Goal: Task Accomplishment & Management: Manage account settings

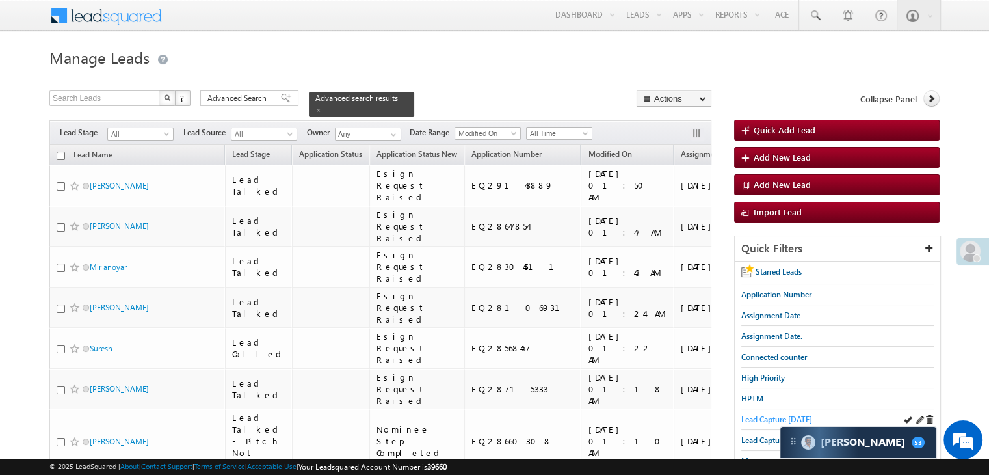
click at [753, 416] on span "Lead Capture today" at bounding box center [777, 419] width 71 height 10
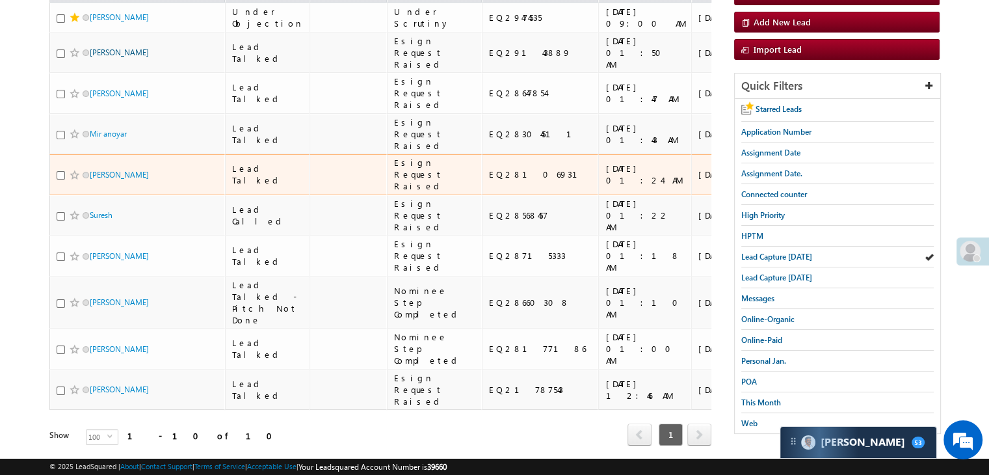
scroll to position [96, 0]
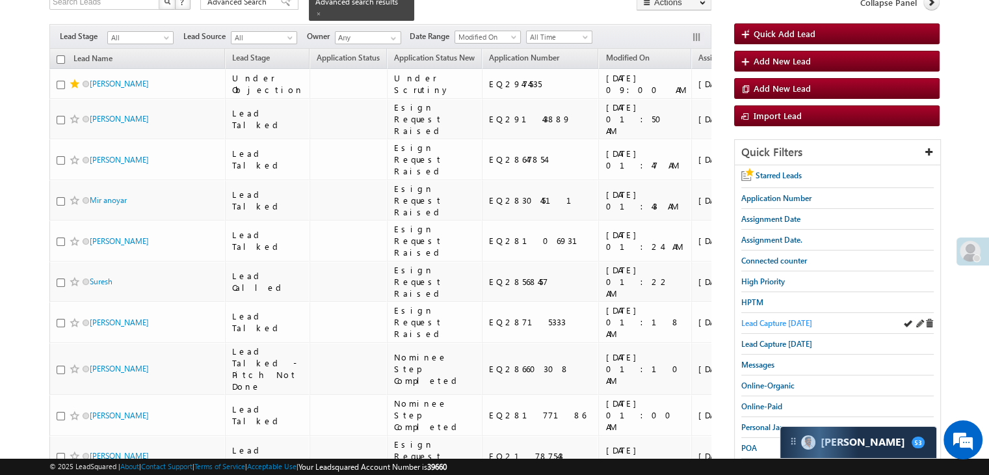
click at [796, 318] on span "Lead Capture [DATE]" at bounding box center [777, 323] width 71 height 10
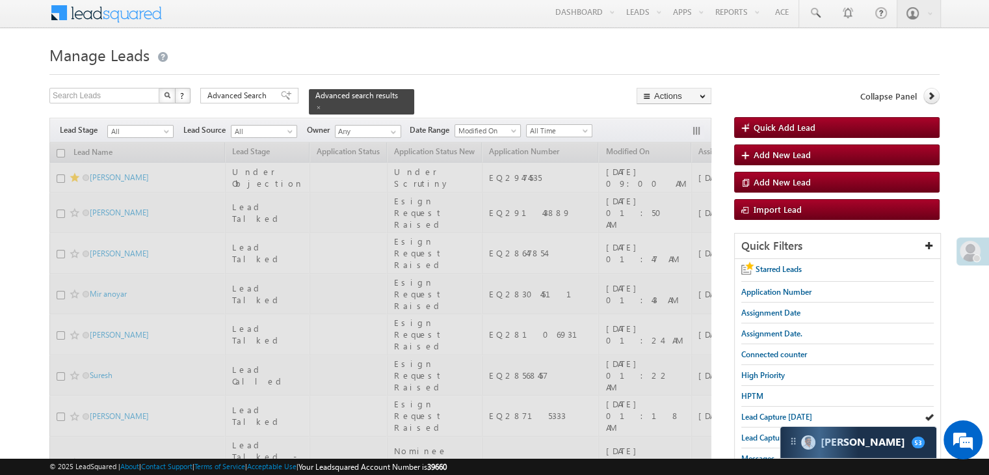
scroll to position [0, 0]
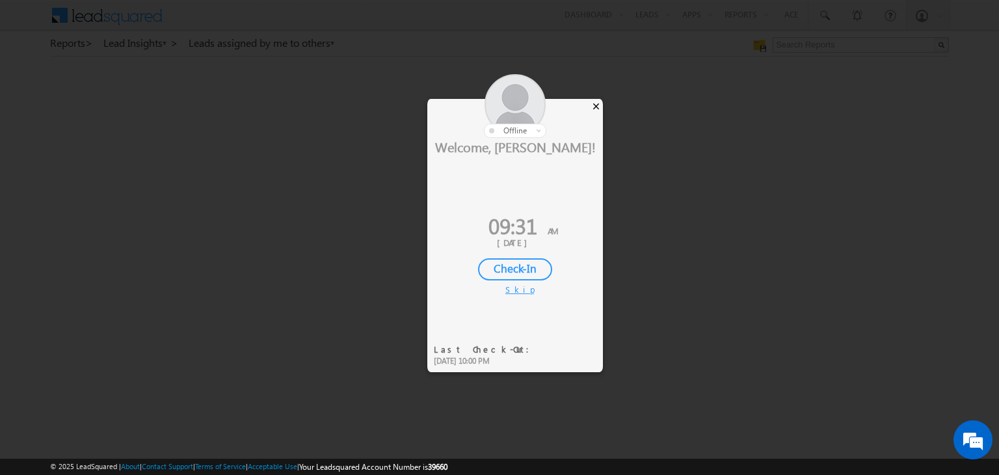
click at [595, 106] on div "×" at bounding box center [596, 106] width 14 height 14
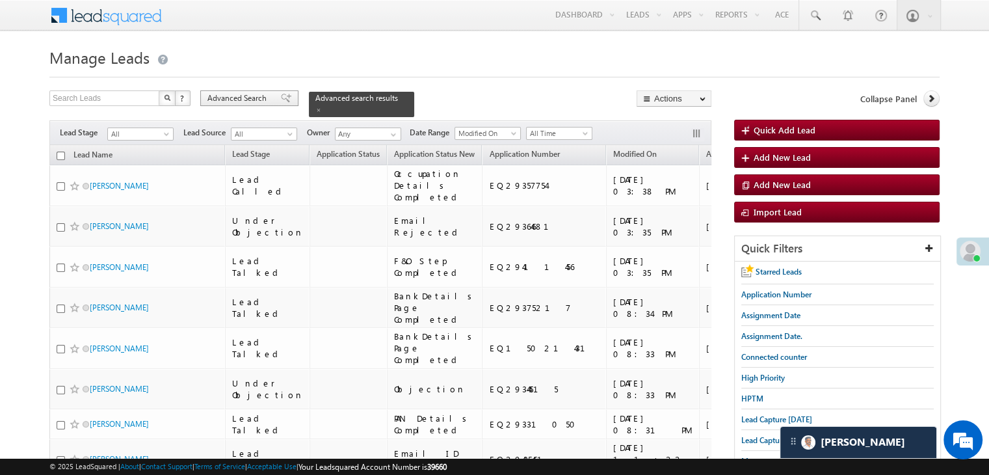
scroll to position [13261, 0]
click at [245, 96] on span "Advanced Search" at bounding box center [239, 98] width 63 height 12
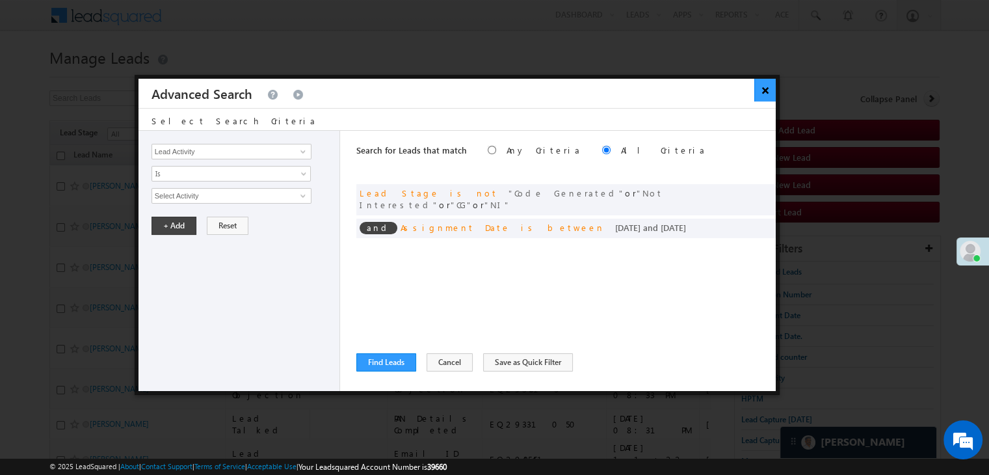
click at [762, 92] on button "×" at bounding box center [765, 90] width 21 height 23
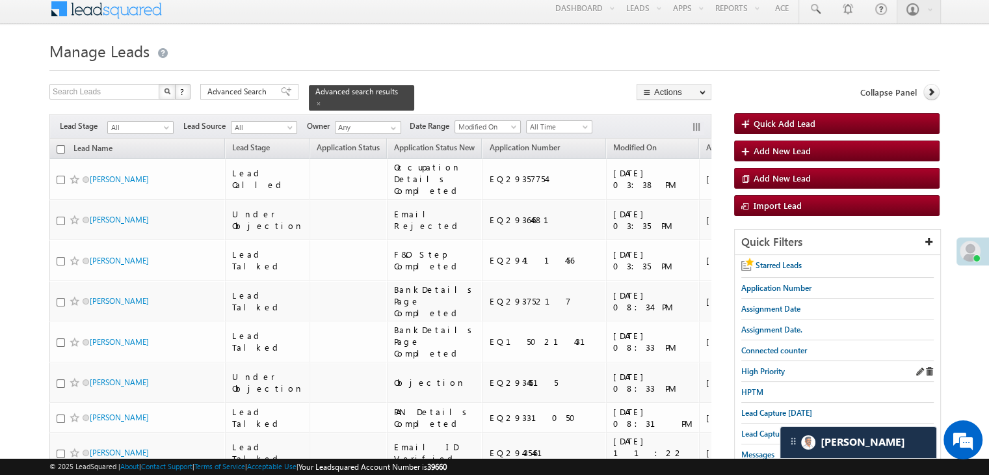
scroll to position [0, 0]
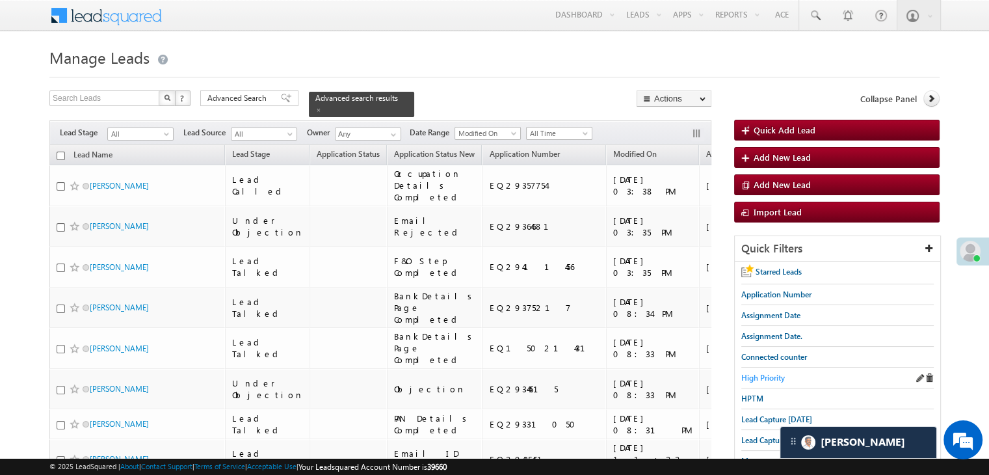
click at [751, 373] on span "High Priority" at bounding box center [764, 378] width 44 height 10
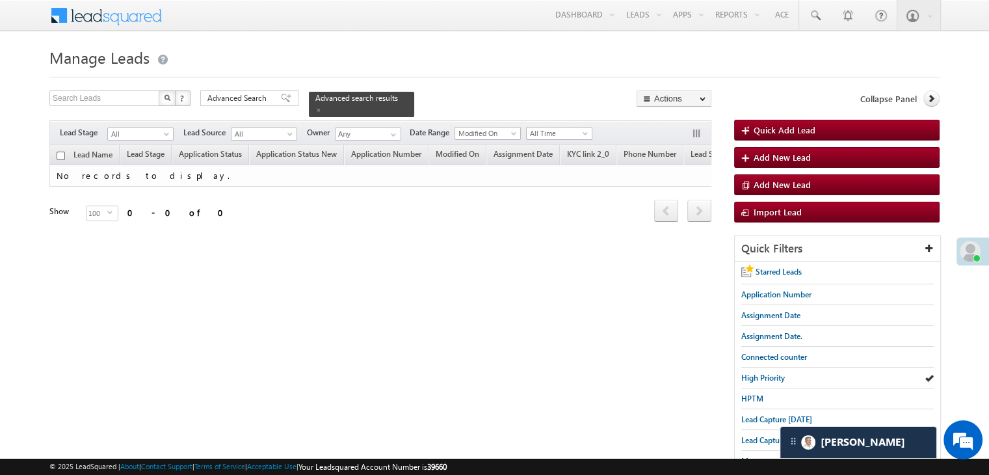
click at [264, 88] on form "Manage Leads Quick Add Lead Search Leads X ? 0 results found Advanced Search Ad…" at bounding box center [494, 327] width 891 height 566
click at [263, 97] on span "Advanced Search" at bounding box center [239, 98] width 63 height 12
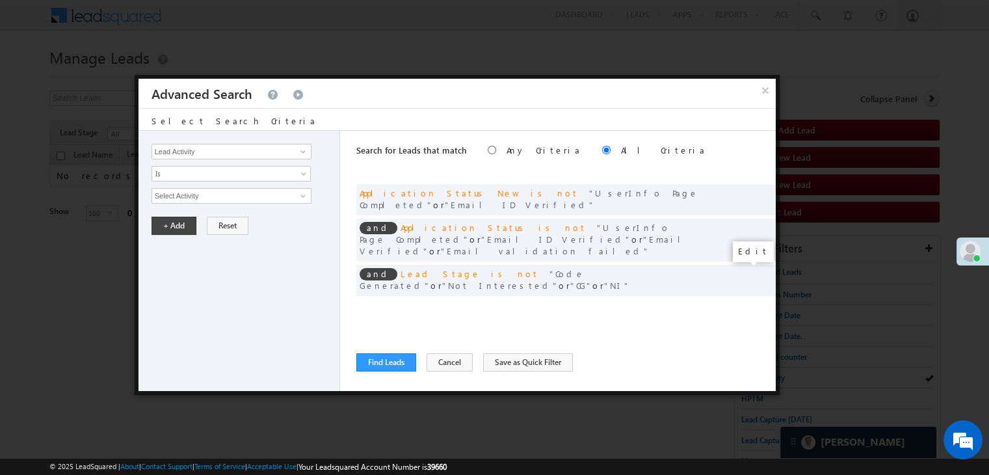
click at [742, 303] on span at bounding box center [746, 307] width 9 height 9
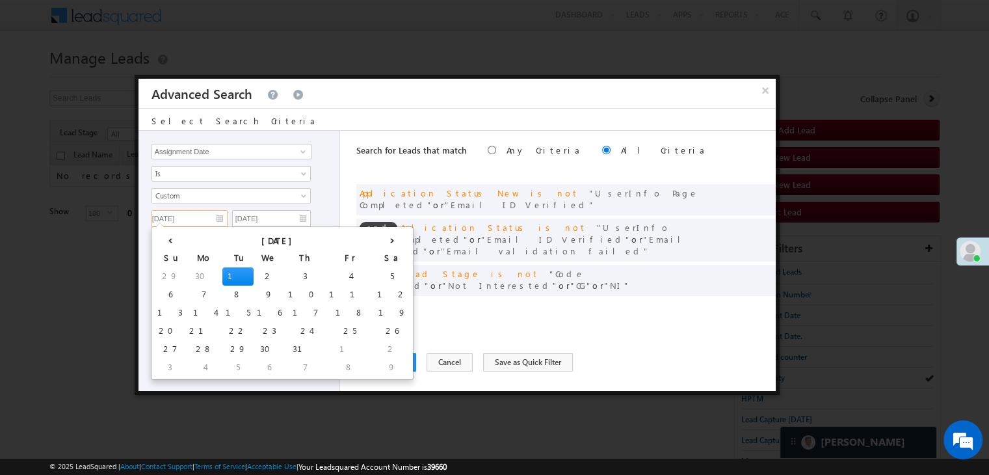
click at [211, 215] on input "07/01/25" at bounding box center [190, 218] width 76 height 17
click at [294, 242] on div "‹ July 2025 › Su Mo Tu We Th Fr Sa 29 30 1 2 3 4 5 6 7 8 9 10 11 12 13 14 15 16…" at bounding box center [282, 303] width 263 height 154
click at [374, 239] on th "›" at bounding box center [392, 240] width 36 height 20
click at [379, 239] on th "›" at bounding box center [394, 240] width 31 height 20
click at [167, 329] on td "21" at bounding box center [172, 331] width 36 height 18
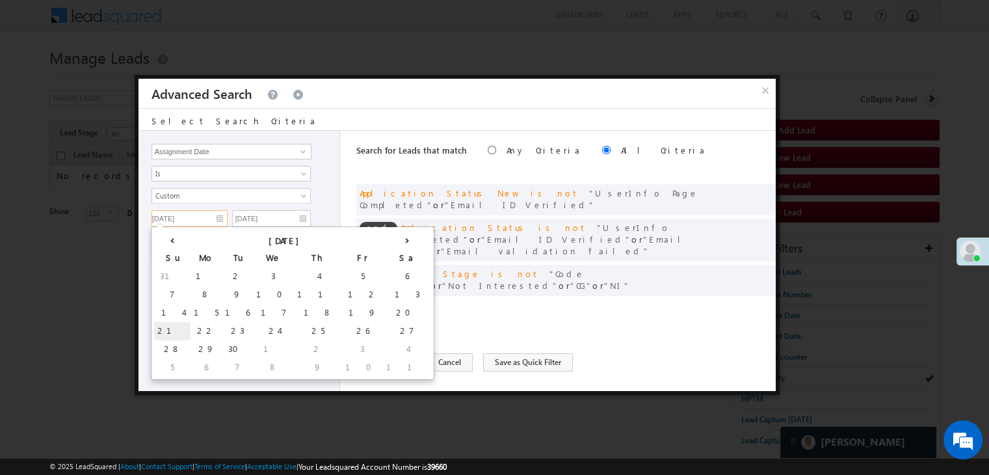
type input "[DATE]"
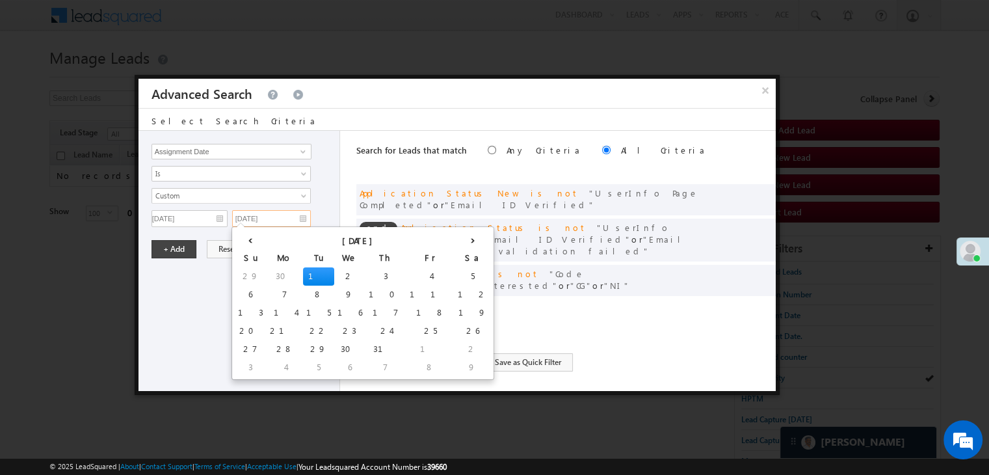
click at [289, 215] on input "07/01/25" at bounding box center [271, 218] width 79 height 17
click at [455, 241] on th "›" at bounding box center [473, 240] width 36 height 20
click at [460, 241] on th "›" at bounding box center [475, 240] width 31 height 20
click at [303, 334] on td "23" at bounding box center [318, 331] width 31 height 18
type input "[DATE]"
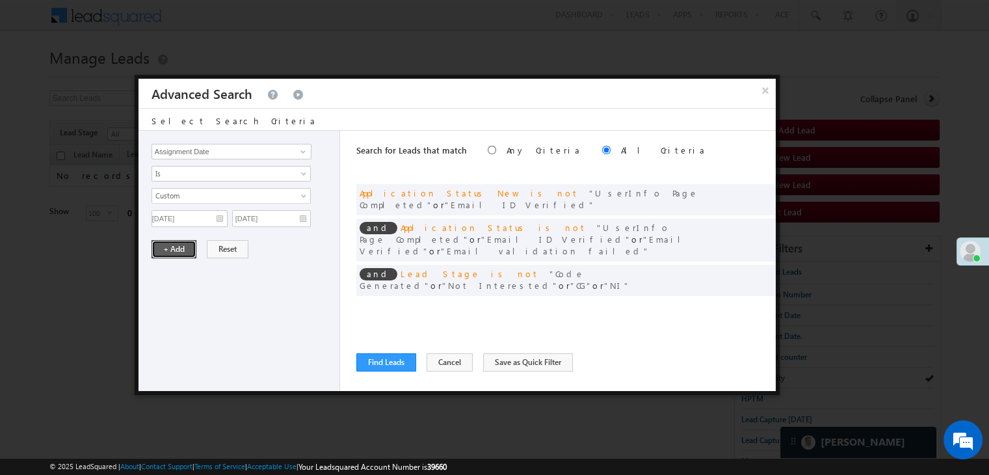
click at [176, 249] on button "+ Add" at bounding box center [174, 249] width 45 height 18
click at [368, 361] on button "Find Leads" at bounding box center [386, 362] width 60 height 18
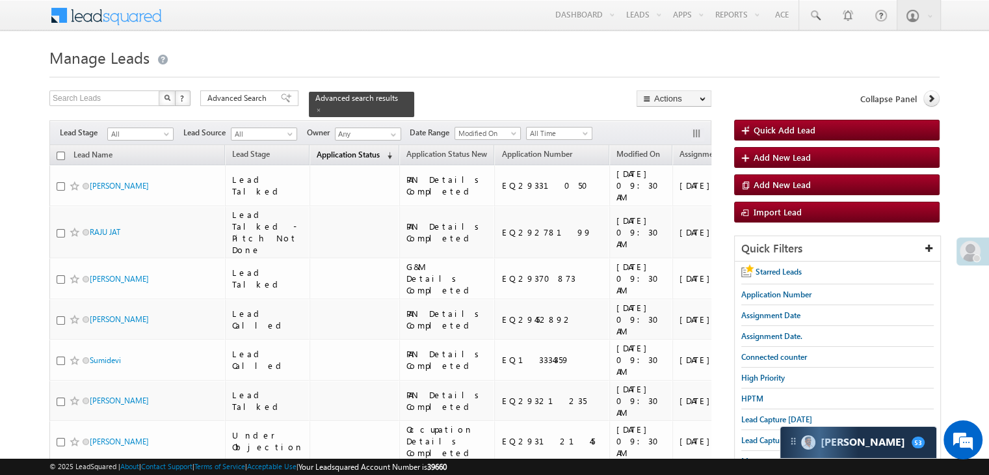
click at [322, 150] on span "Application Status" at bounding box center [348, 155] width 63 height 10
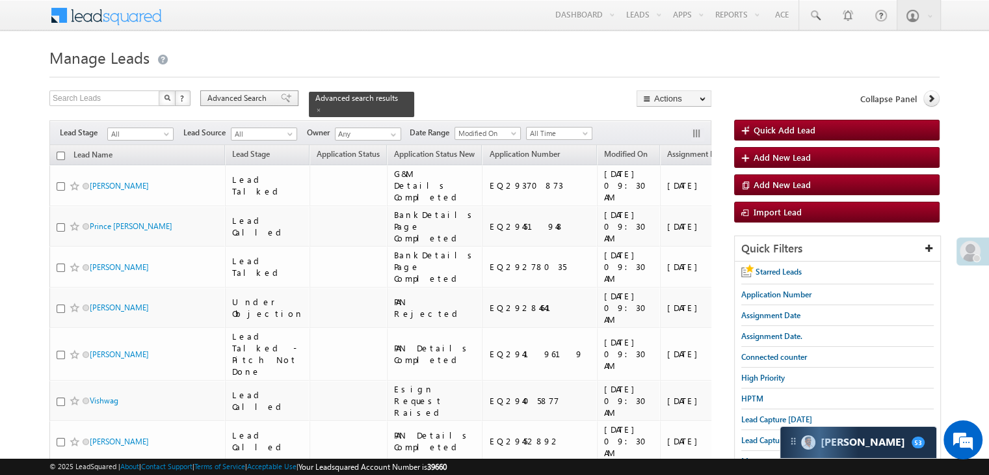
click at [281, 96] on span at bounding box center [286, 98] width 10 height 9
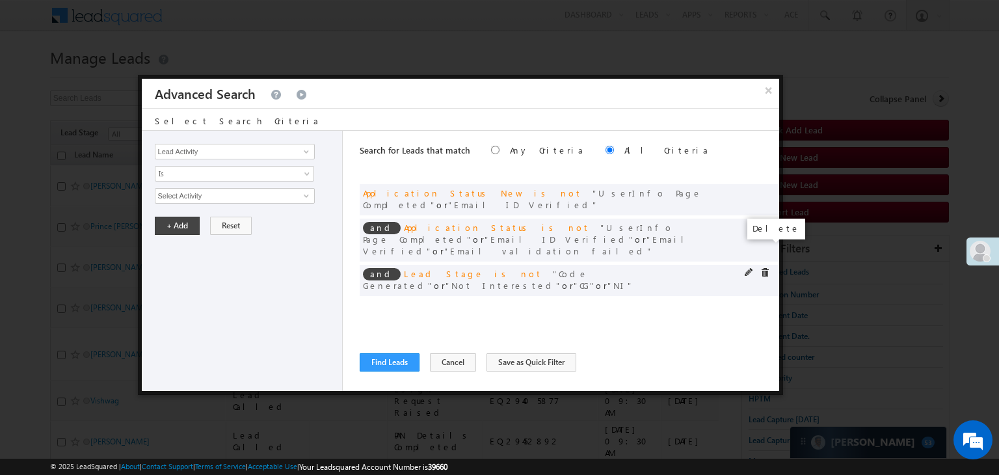
click at [765, 268] on span at bounding box center [764, 272] width 9 height 9
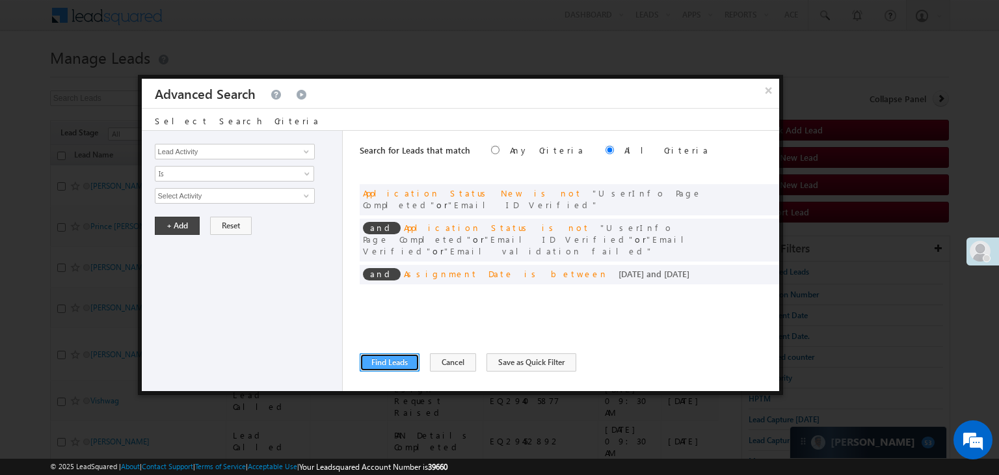
click at [401, 362] on button "Find Leads" at bounding box center [390, 362] width 60 height 18
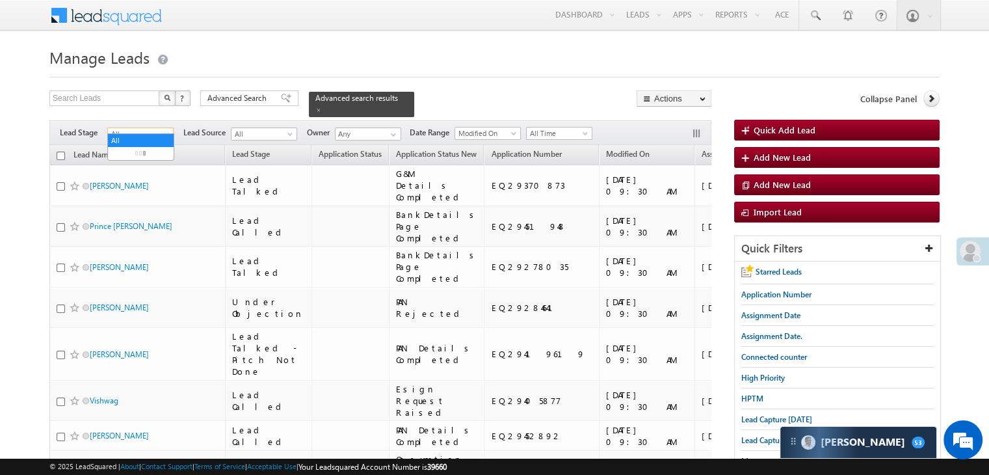
click at [160, 128] on span "All" at bounding box center [139, 134] width 62 height 12
click at [137, 218] on link "Not Interested" at bounding box center [141, 212] width 66 height 12
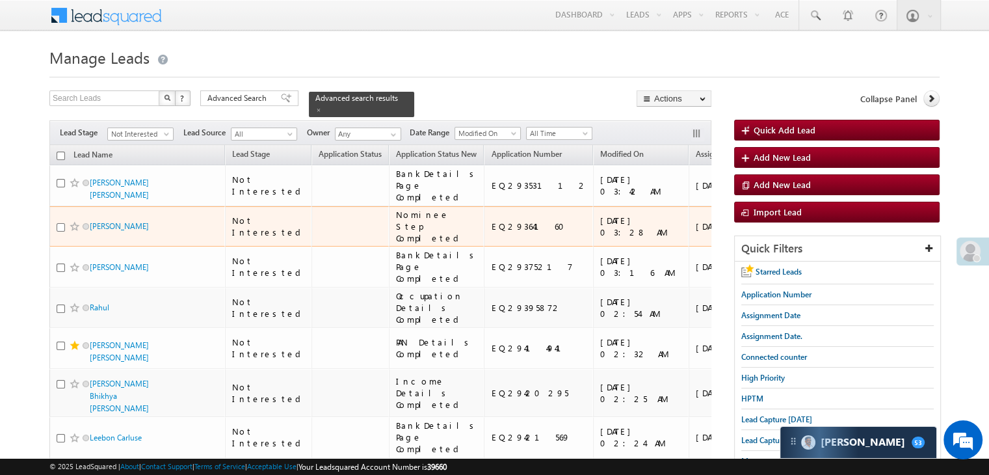
click at [57, 232] on input "checkbox" at bounding box center [61, 227] width 8 height 8
checkbox input "true"
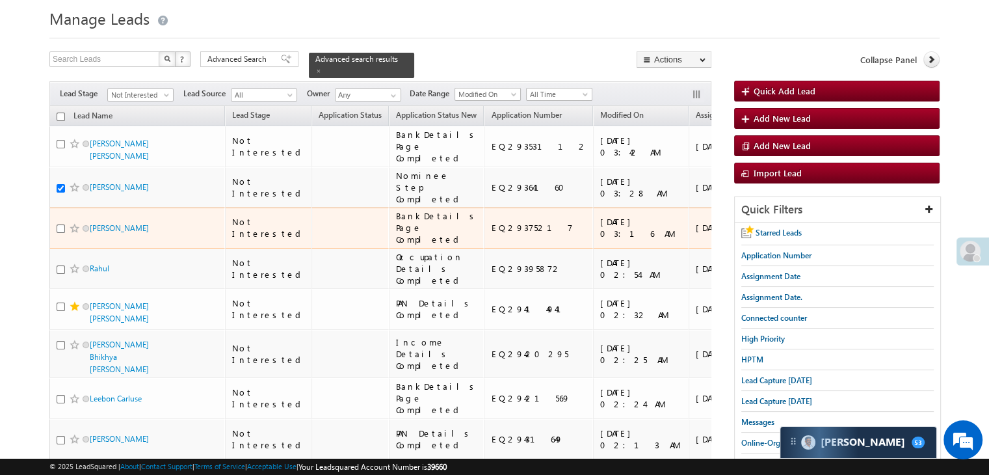
scroll to position [65, 0]
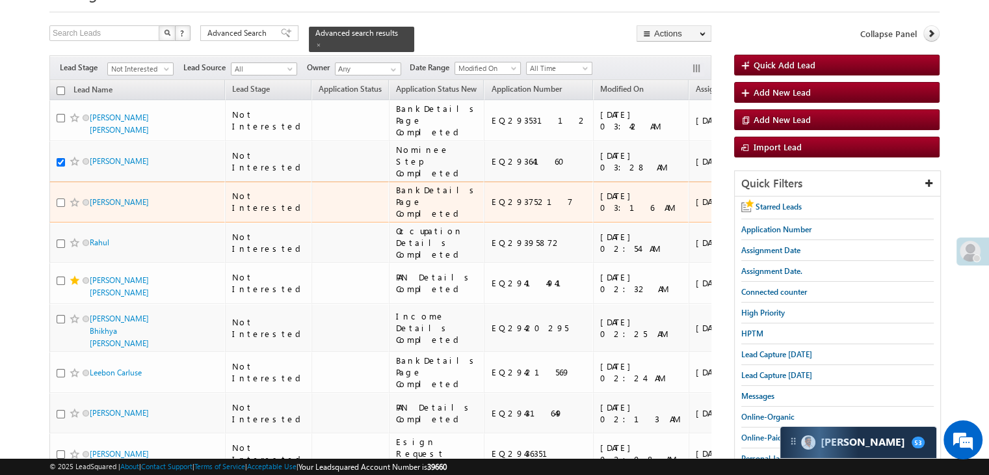
click at [59, 207] on input "checkbox" at bounding box center [61, 202] width 8 height 8
checkbox input "true"
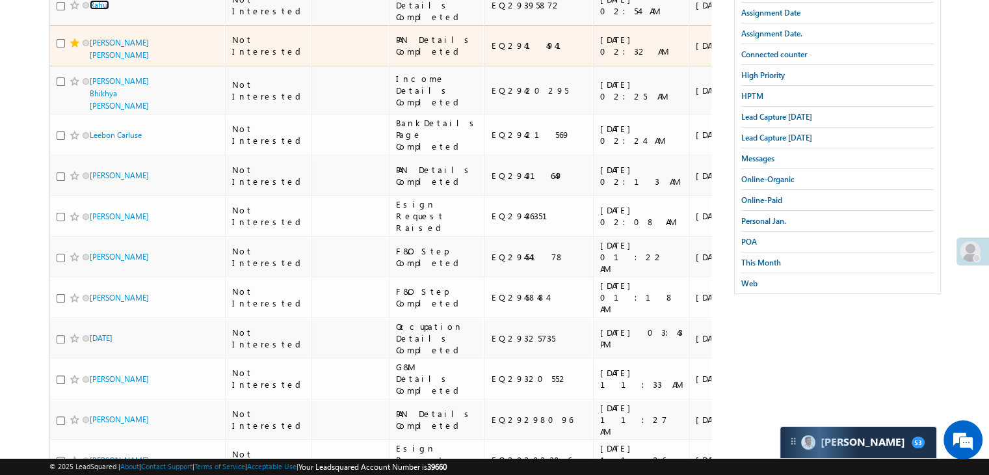
scroll to position [325, 0]
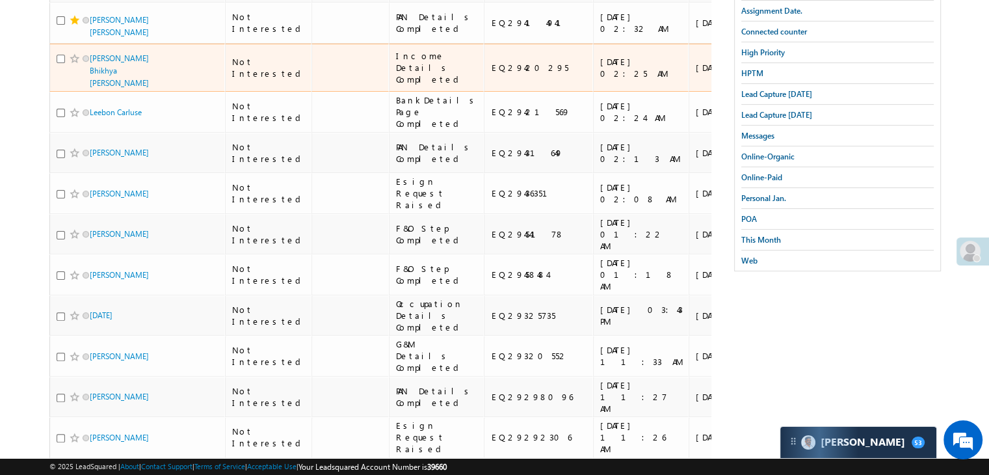
click at [61, 63] on input "checkbox" at bounding box center [61, 59] width 8 height 8
checkbox input "true"
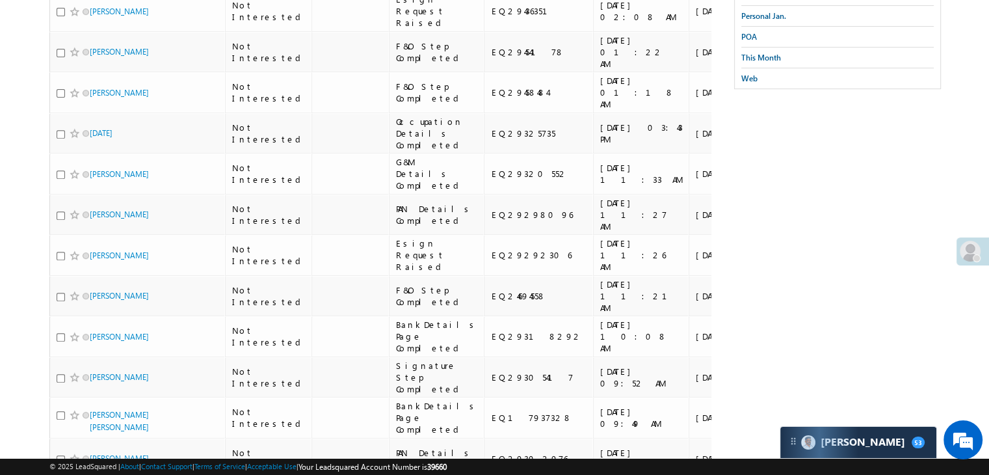
scroll to position [520, 0]
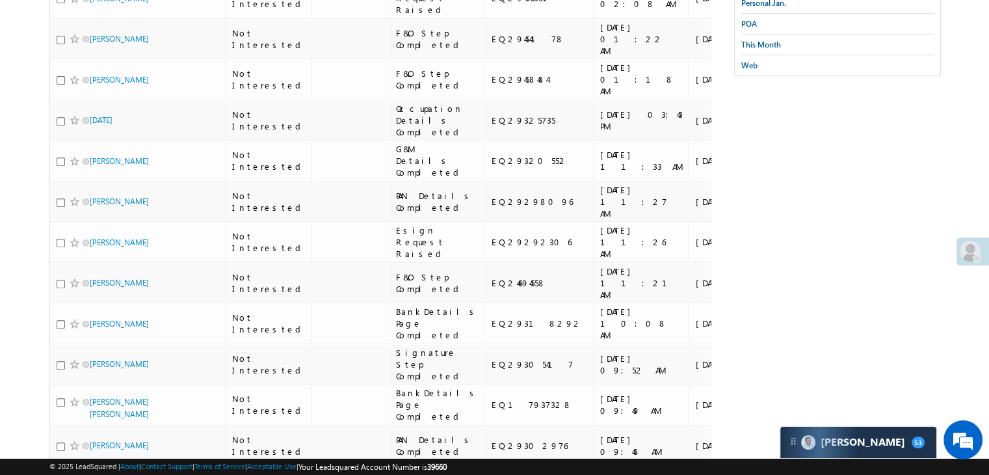
checkbox input "true"
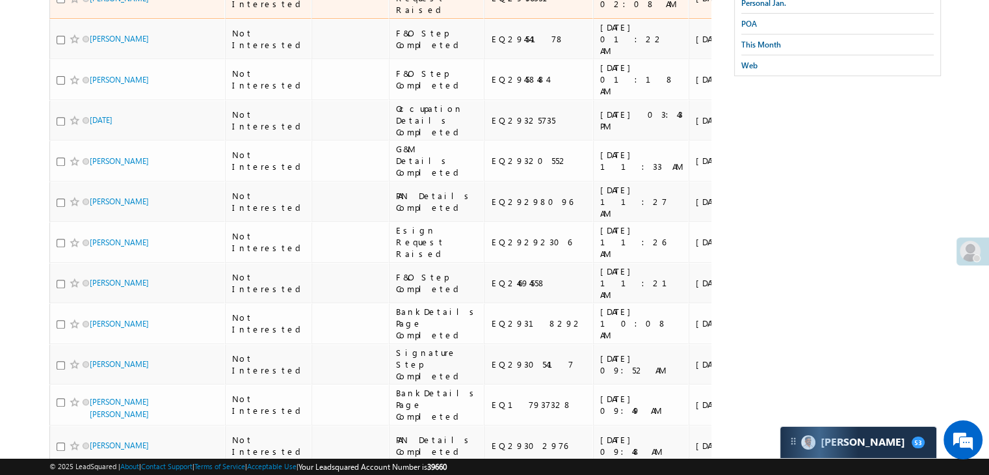
checkbox input "true"
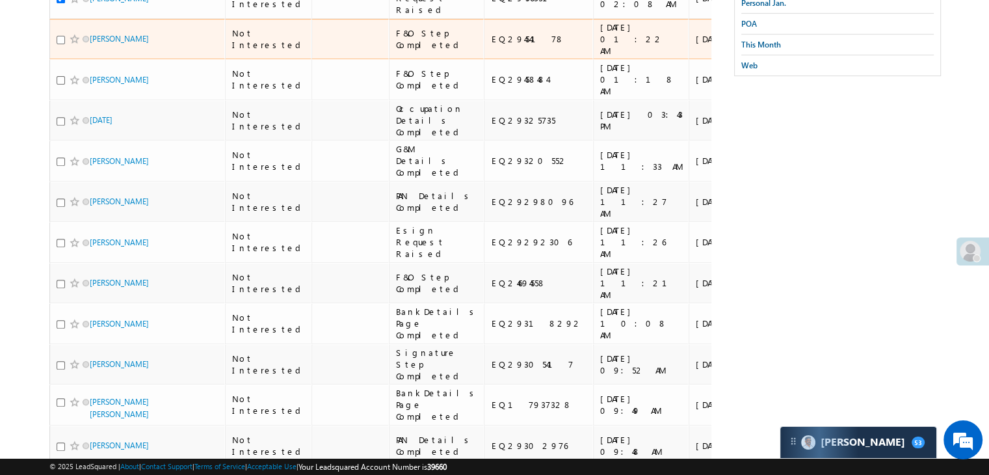
click at [60, 44] on input "checkbox" at bounding box center [61, 40] width 8 height 8
checkbox input "true"
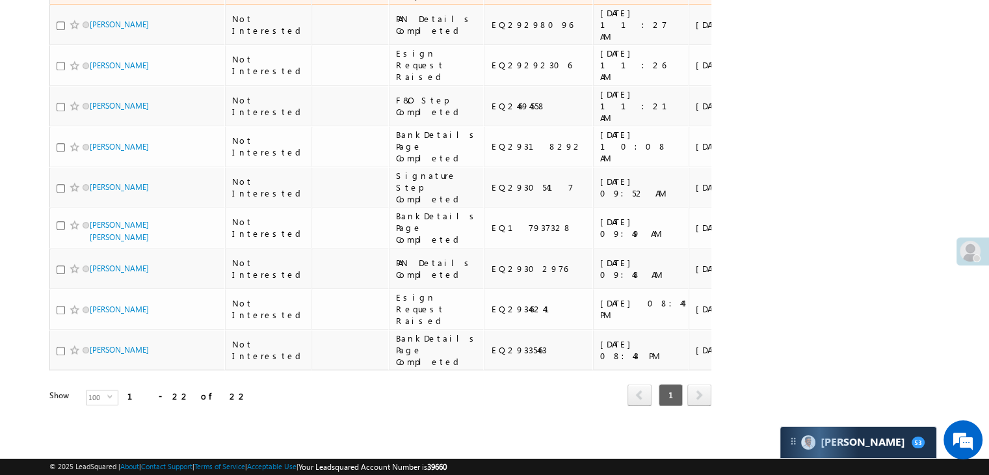
scroll to position [716, 0]
checkbox input "true"
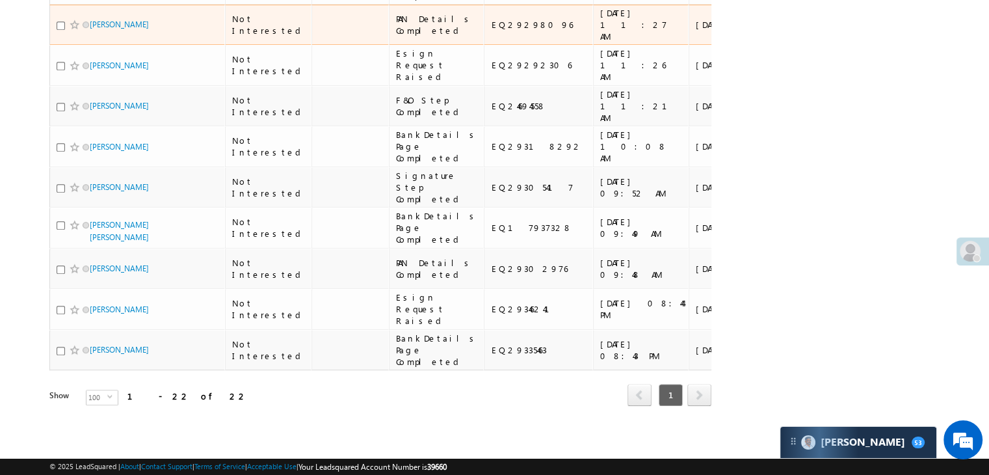
scroll to position [911, 0]
click at [62, 30] on input "checkbox" at bounding box center [61, 25] width 8 height 8
checkbox input "true"
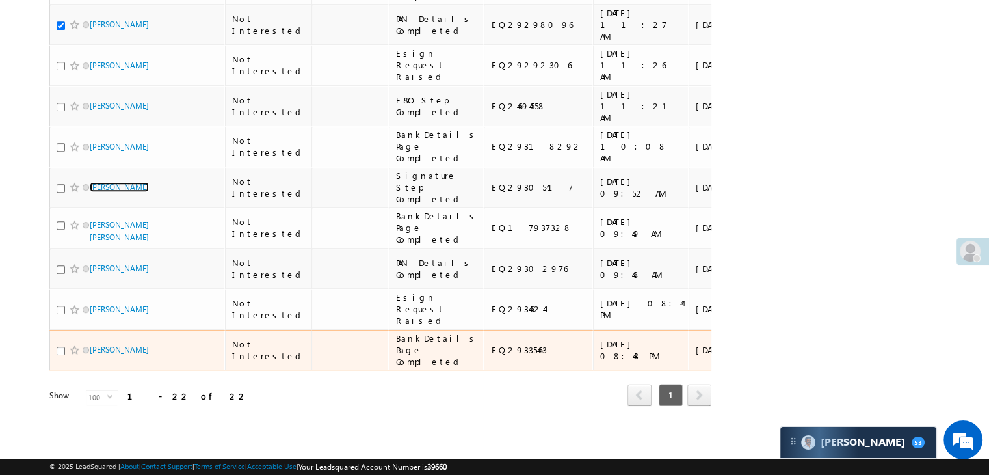
scroll to position [1431, 0]
click at [59, 351] on input "checkbox" at bounding box center [61, 351] width 8 height 8
click at [57, 351] on input "checkbox" at bounding box center [61, 351] width 8 height 8
checkbox input "false"
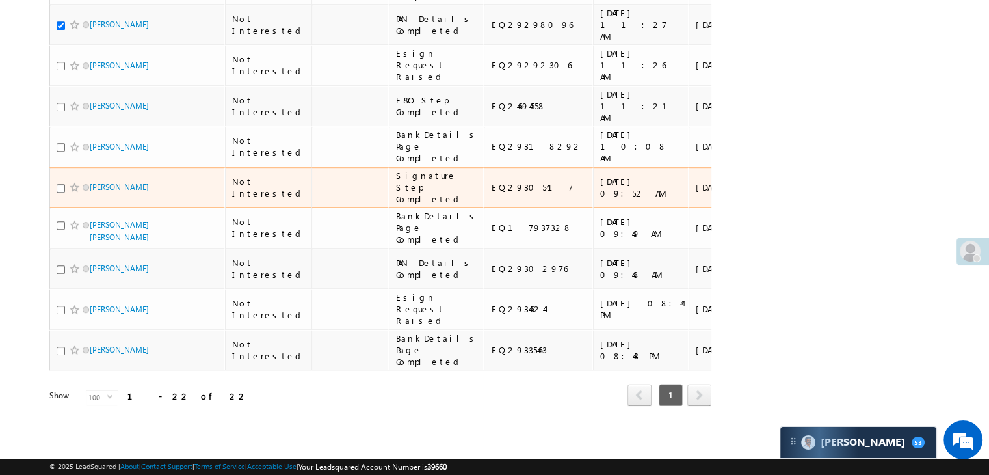
click at [55, 208] on td "[PERSON_NAME]" at bounding box center [137, 187] width 176 height 41
click at [57, 193] on input "checkbox" at bounding box center [61, 188] width 8 height 8
checkbox input "true"
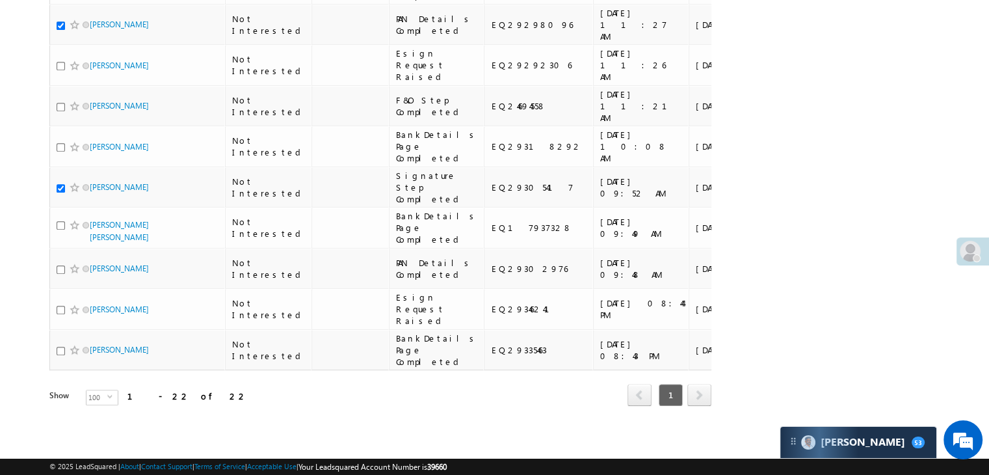
scroll to position [1041, 0]
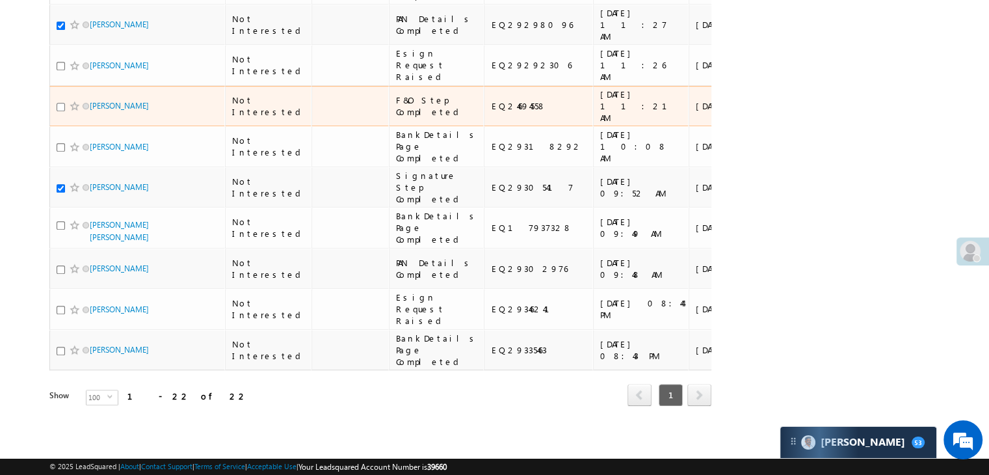
click at [60, 111] on input "checkbox" at bounding box center [61, 107] width 8 height 8
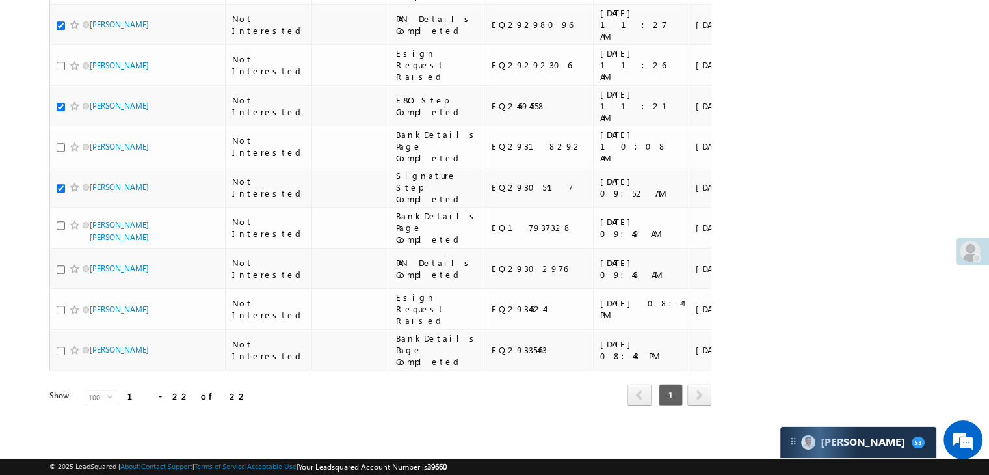
scroll to position [976, 0]
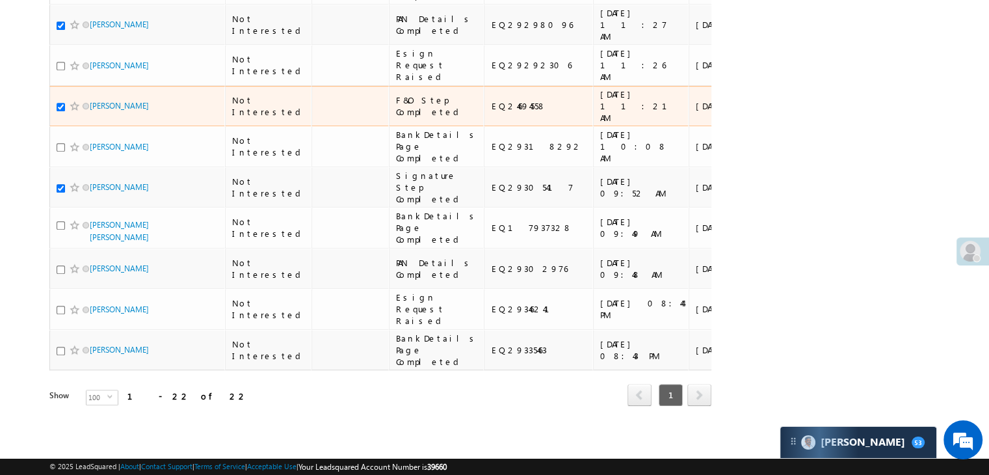
click at [60, 111] on input "checkbox" at bounding box center [61, 107] width 8 height 8
checkbox input "false"
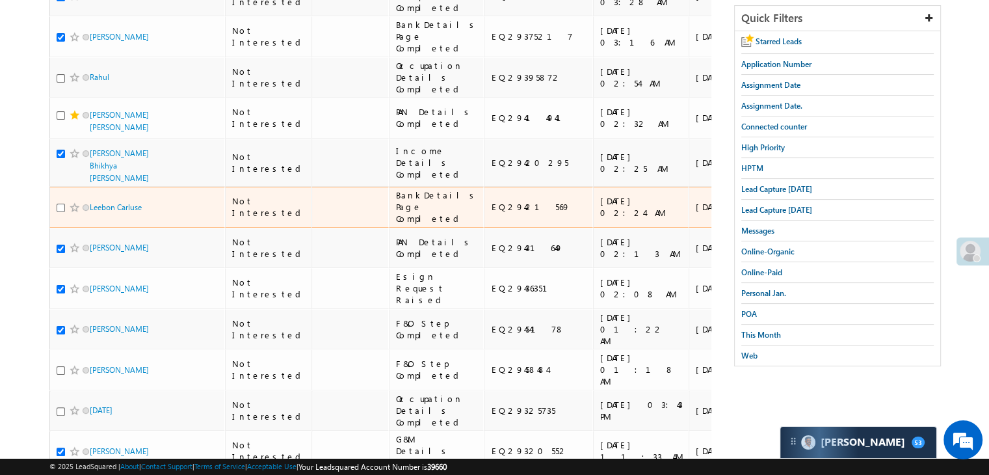
scroll to position [221, 0]
